Goal: Task Accomplishment & Management: Manage account settings

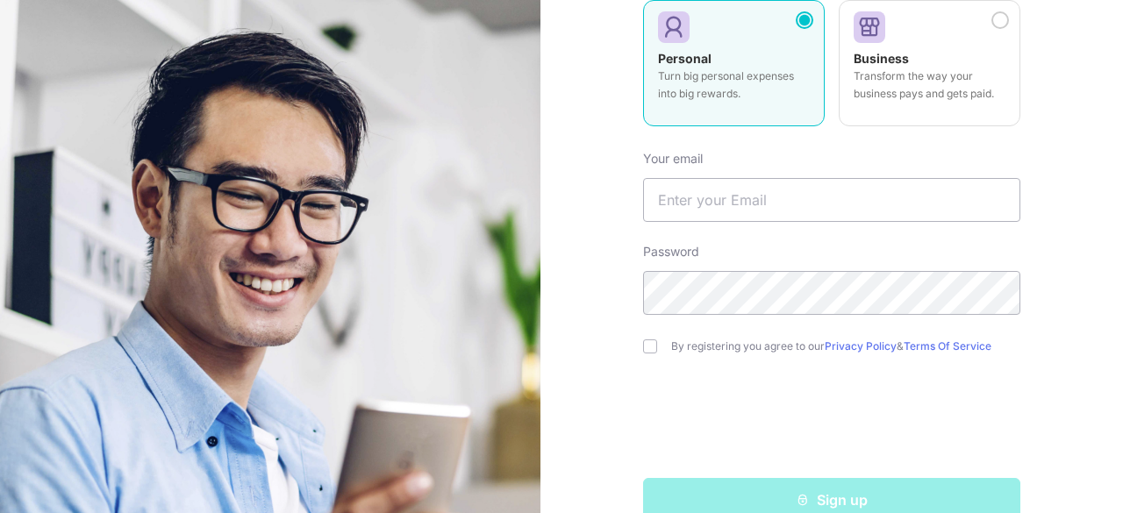
scroll to position [251, 0]
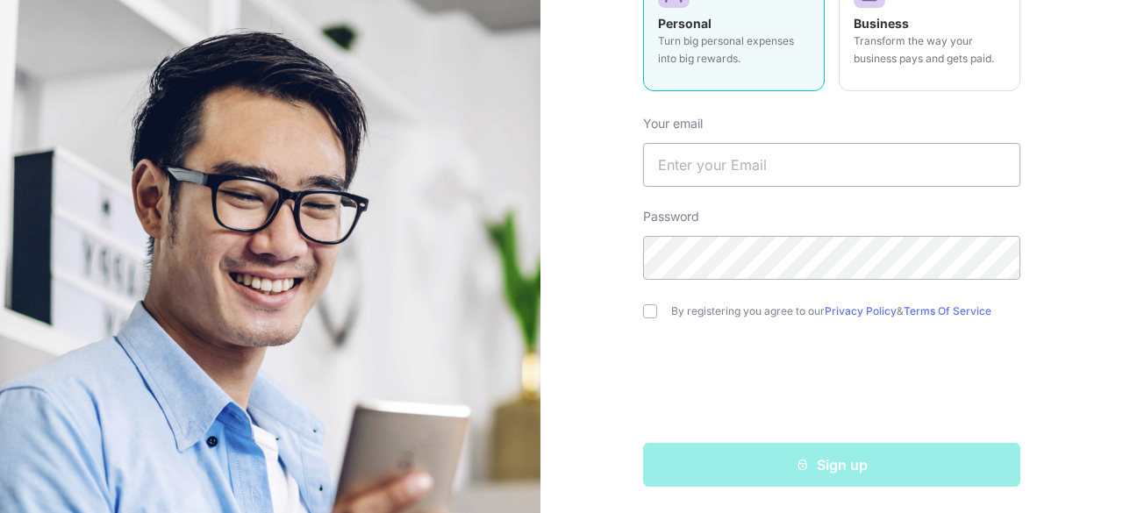
click at [634, 309] on div "Welcome, let’s get started! Already have an account? Log in Personal Turn big p…" at bounding box center [831, 256] width 583 height 513
click at [643, 308] on input "checkbox" at bounding box center [650, 311] width 14 height 14
checkbox input "true"
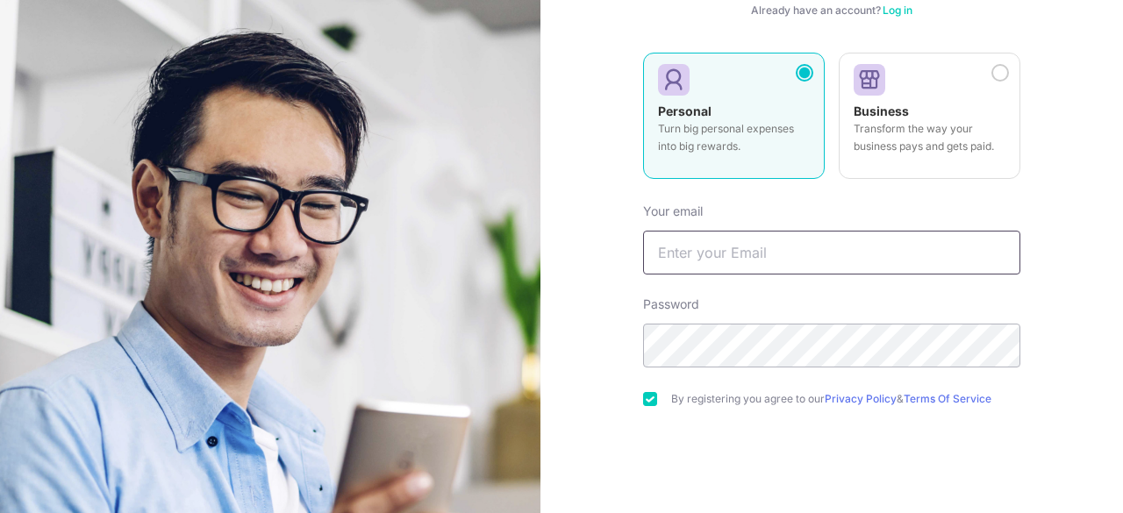
click at [715, 264] on input "text" at bounding box center [831, 253] width 377 height 44
type input "[EMAIL_ADDRESS][DOMAIN_NAME]"
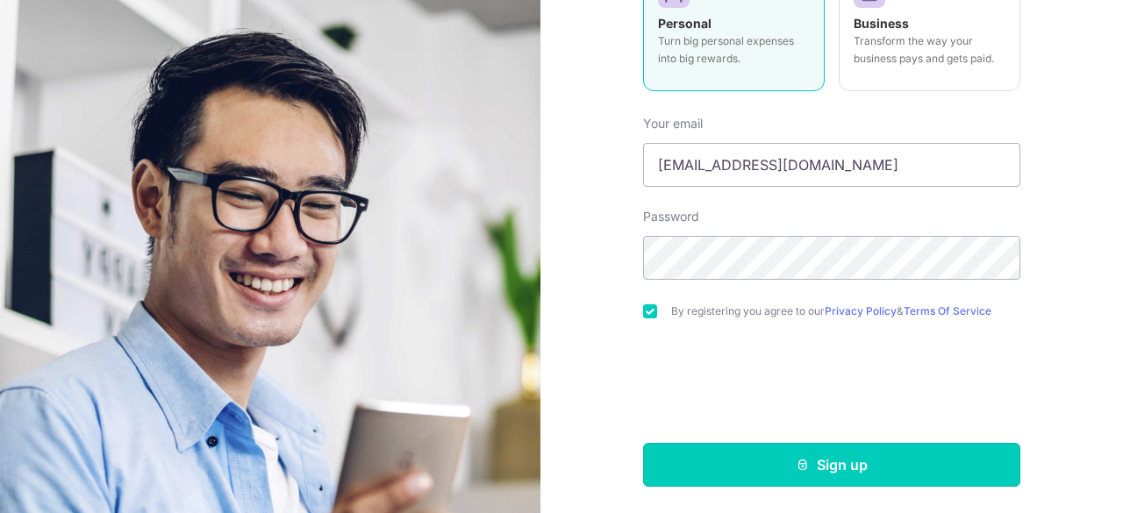
click at [768, 464] on button "Sign up" at bounding box center [831, 465] width 377 height 44
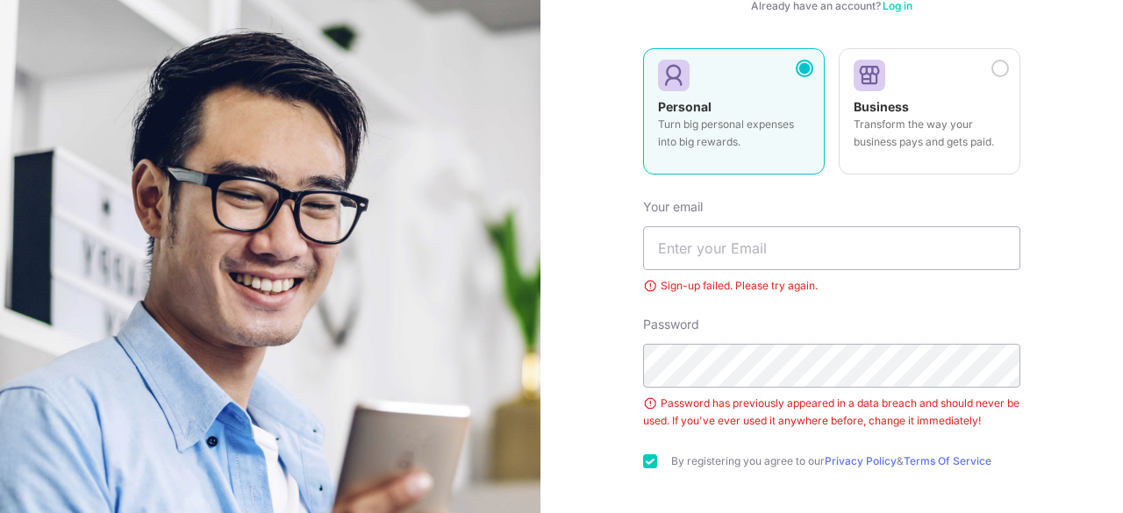
scroll to position [175, 0]
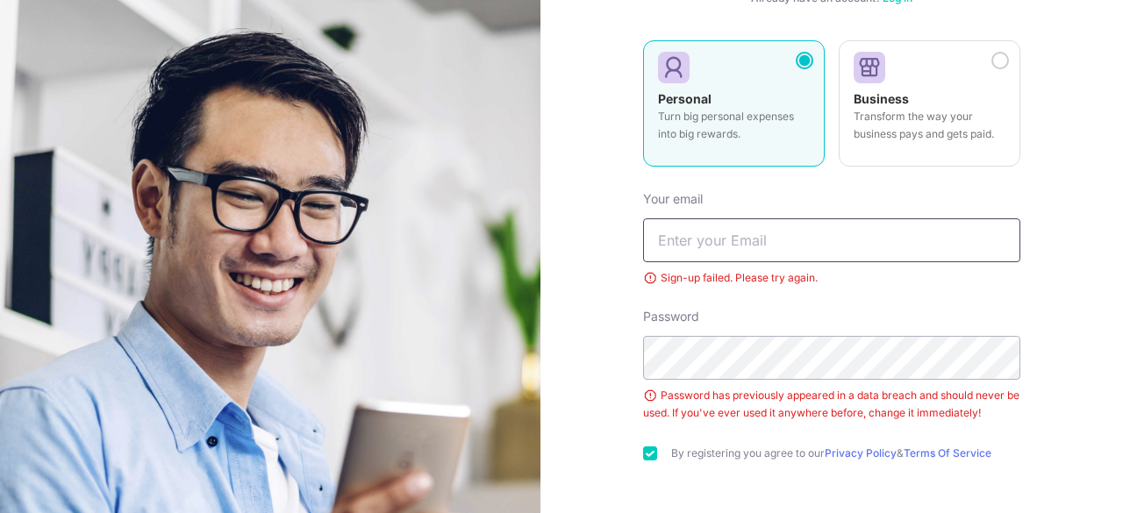
click at [684, 237] on input "text" at bounding box center [831, 240] width 377 height 44
type input "[EMAIL_ADDRESS][DOMAIN_NAME]"
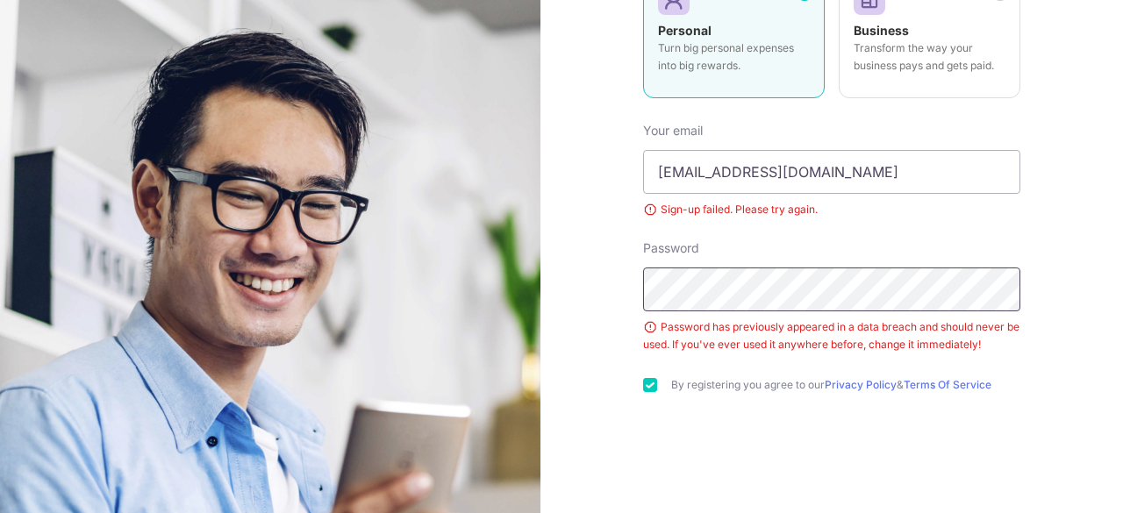
scroll to position [318, 0]
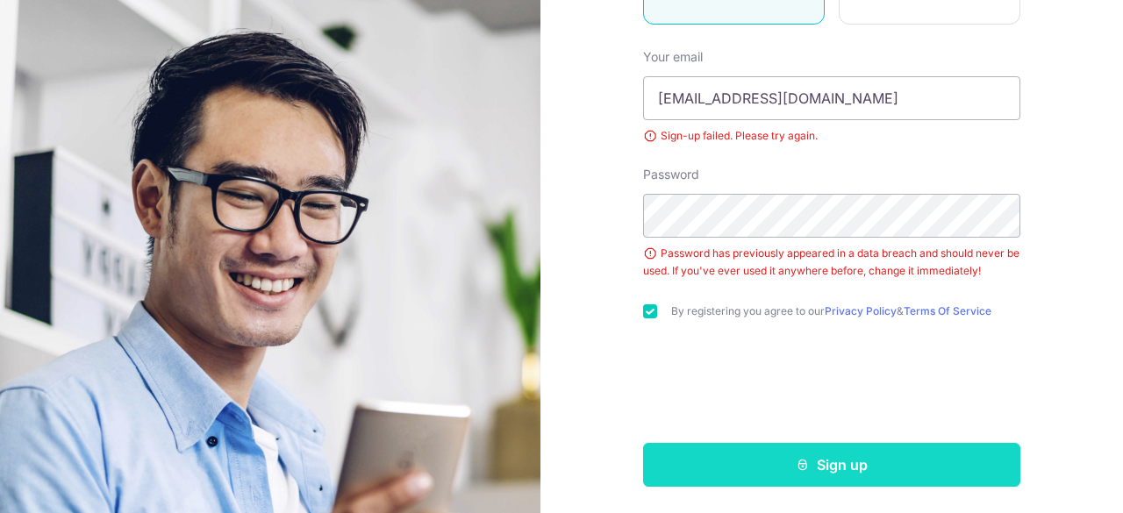
click at [744, 464] on button "Sign up" at bounding box center [831, 465] width 377 height 44
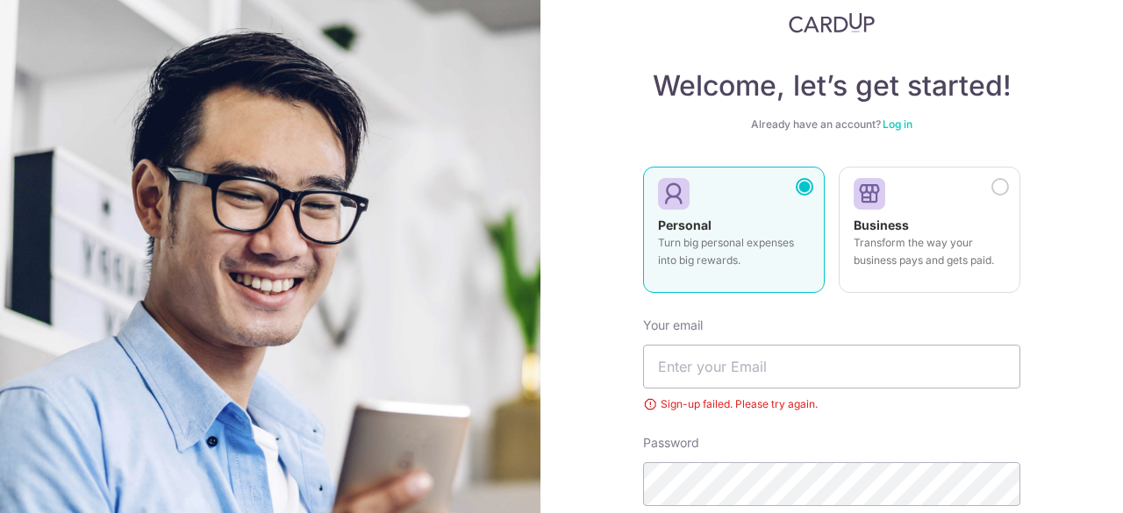
scroll to position [88, 0]
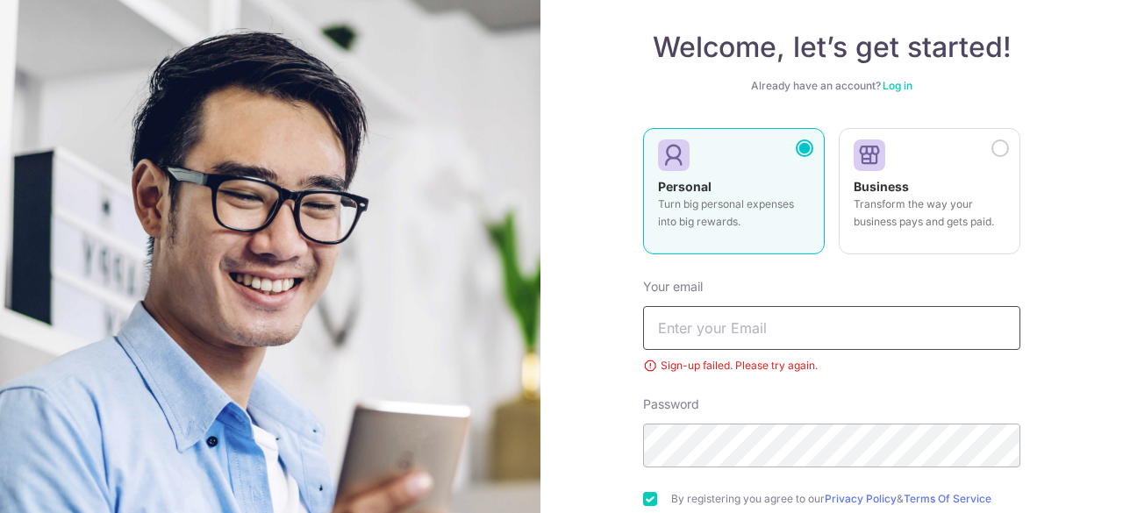
click at [726, 327] on input "text" at bounding box center [831, 328] width 377 height 44
type input "[EMAIL_ADDRESS][DOMAIN_NAME]"
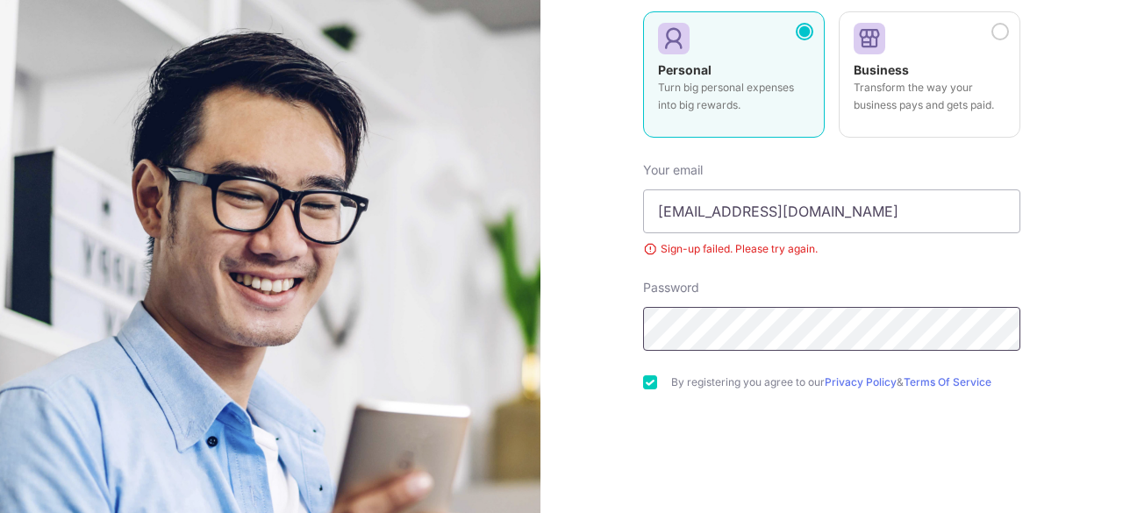
scroll to position [263, 0]
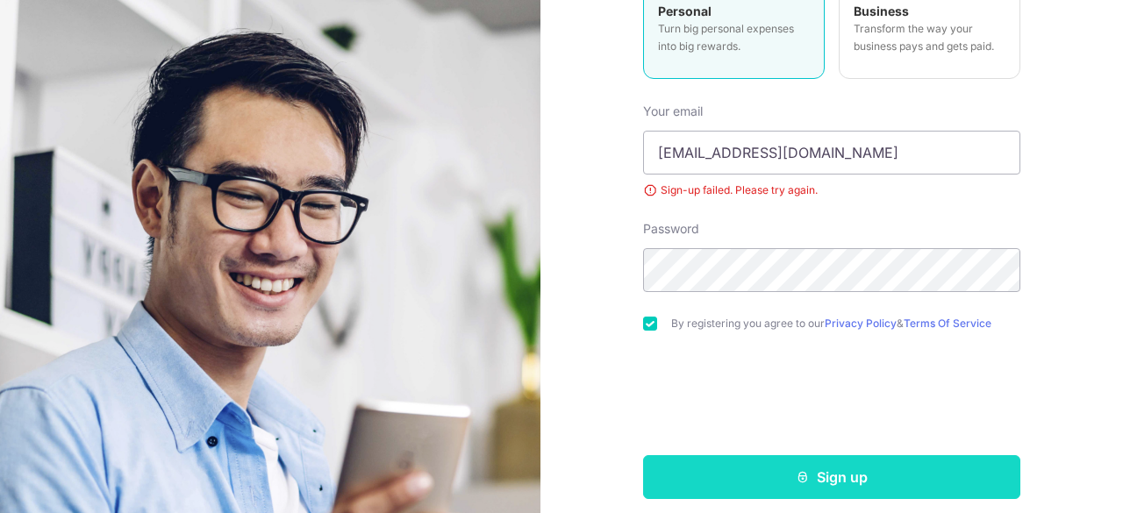
click at [736, 467] on button "Sign up" at bounding box center [831, 477] width 377 height 44
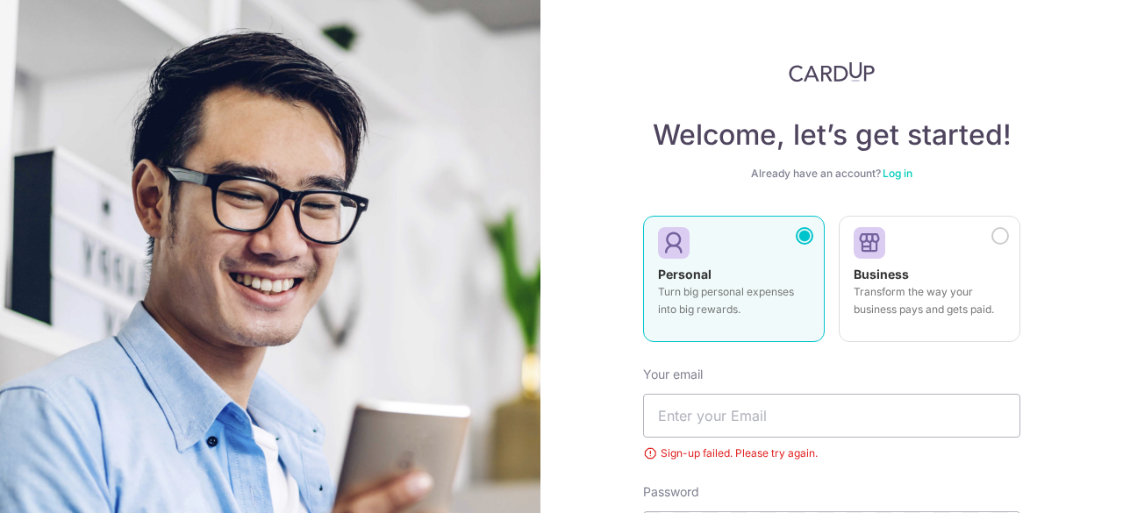
click at [895, 177] on link "Log in" at bounding box center [898, 173] width 30 height 13
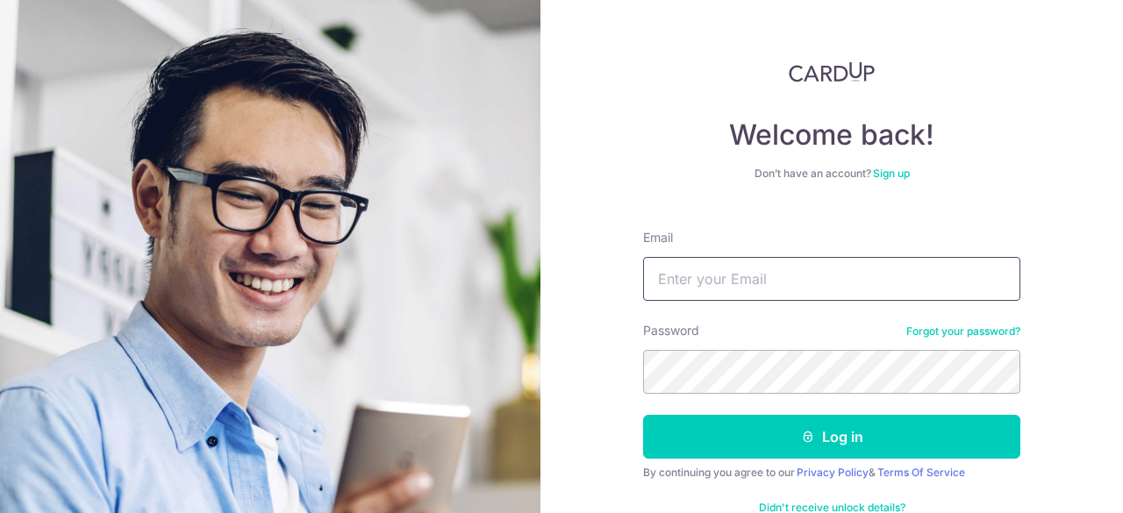
click at [744, 285] on input "Email" at bounding box center [831, 279] width 377 height 44
type input "[EMAIL_ADDRESS][DOMAIN_NAME]"
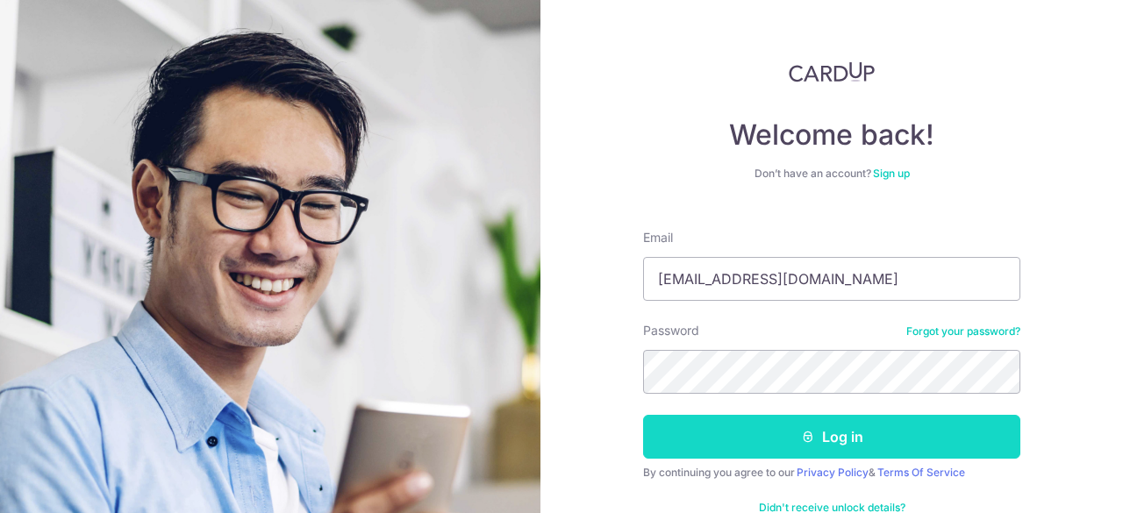
click at [718, 431] on button "Log in" at bounding box center [831, 437] width 377 height 44
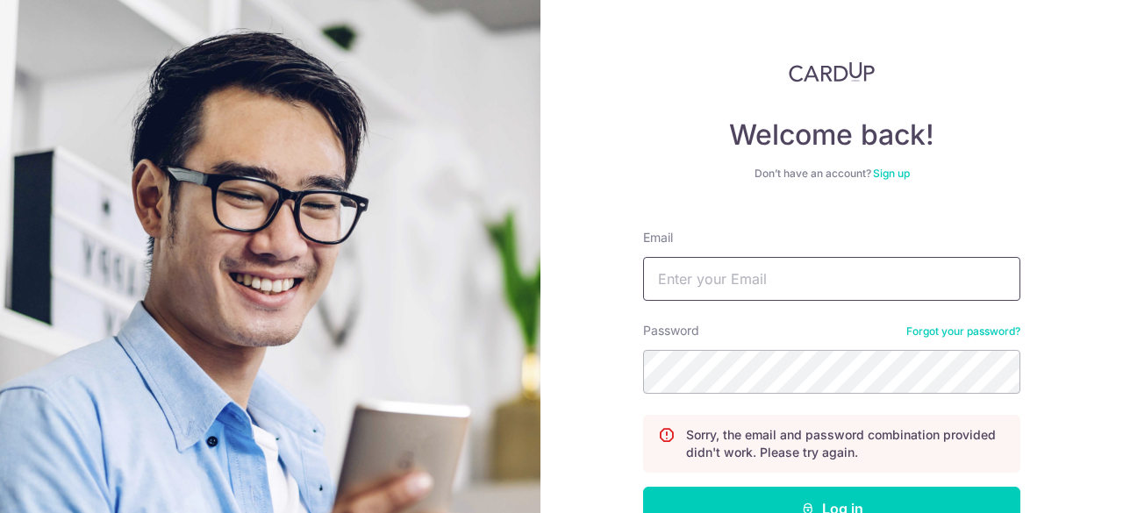
click at [697, 283] on input "Email" at bounding box center [831, 279] width 377 height 44
type input "[EMAIL_ADDRESS][DOMAIN_NAME]"
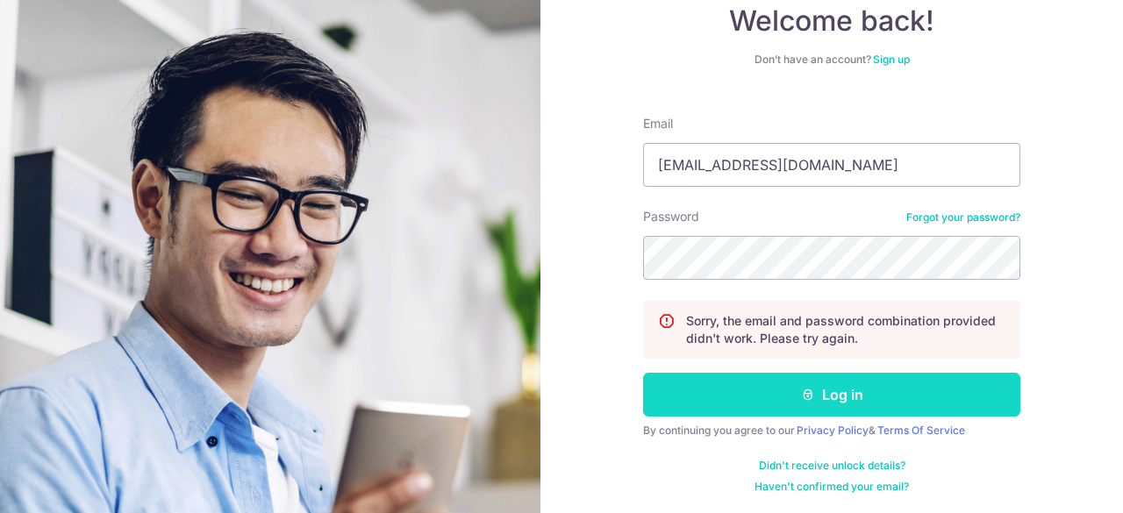
click at [762, 386] on button "Log in" at bounding box center [831, 395] width 377 height 44
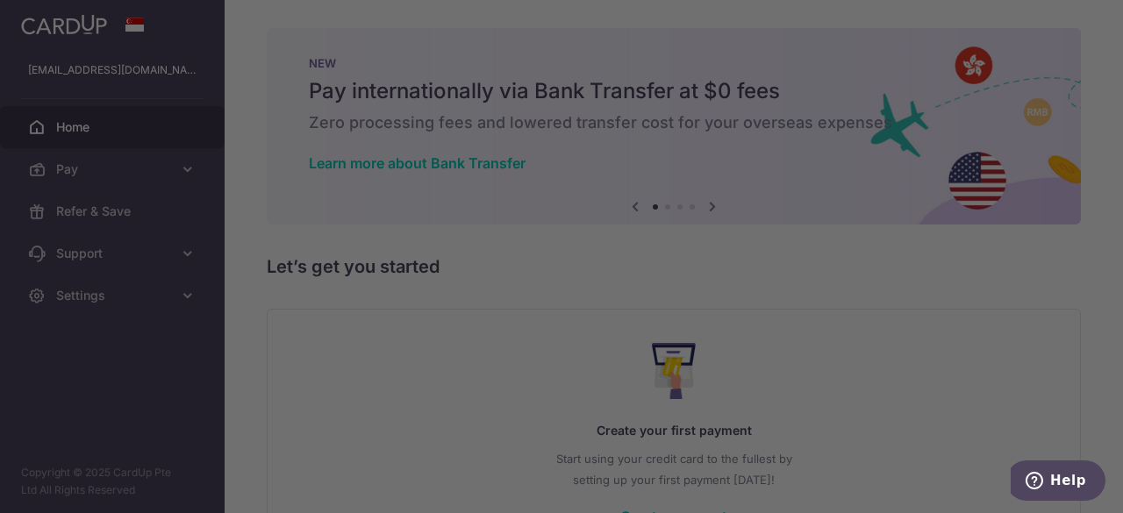
click at [841, 342] on div at bounding box center [567, 259] width 1135 height 519
drag, startPoint x: 223, startPoint y: 408, endPoint x: 242, endPoint y: 403, distance: 20.0
click at [223, 408] on div at bounding box center [567, 259] width 1135 height 519
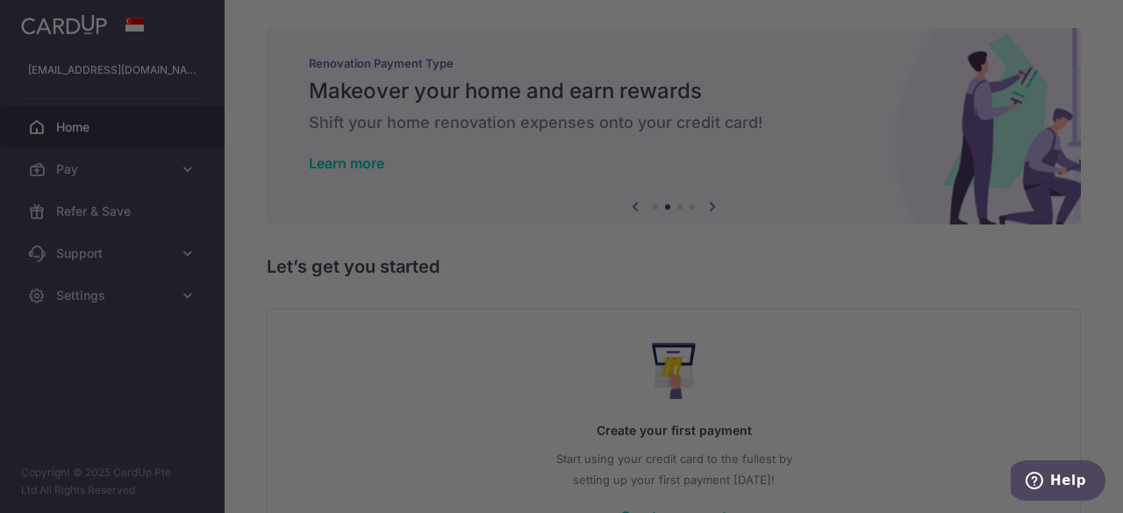
click at [892, 347] on div at bounding box center [567, 259] width 1135 height 519
